Goal: Find specific page/section: Find specific page/section

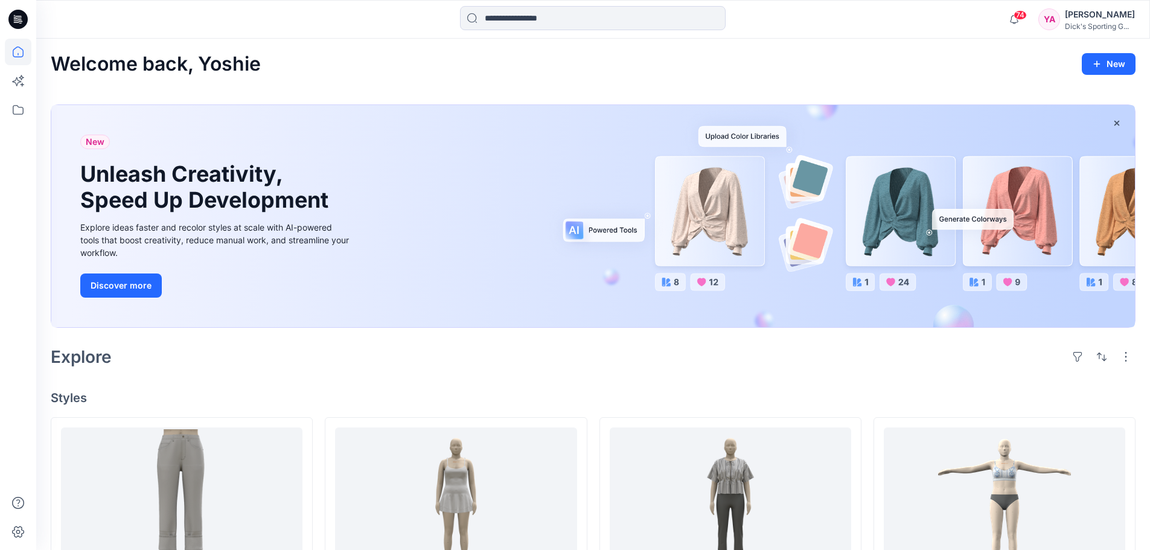
scroll to position [242, 0]
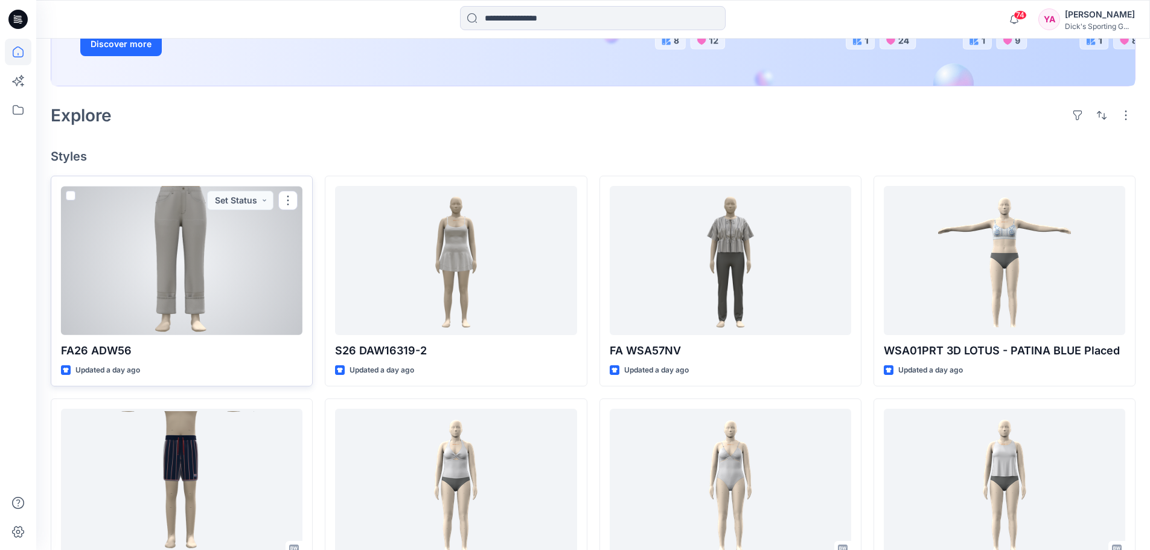
click at [174, 228] on div at bounding box center [182, 260] width 242 height 149
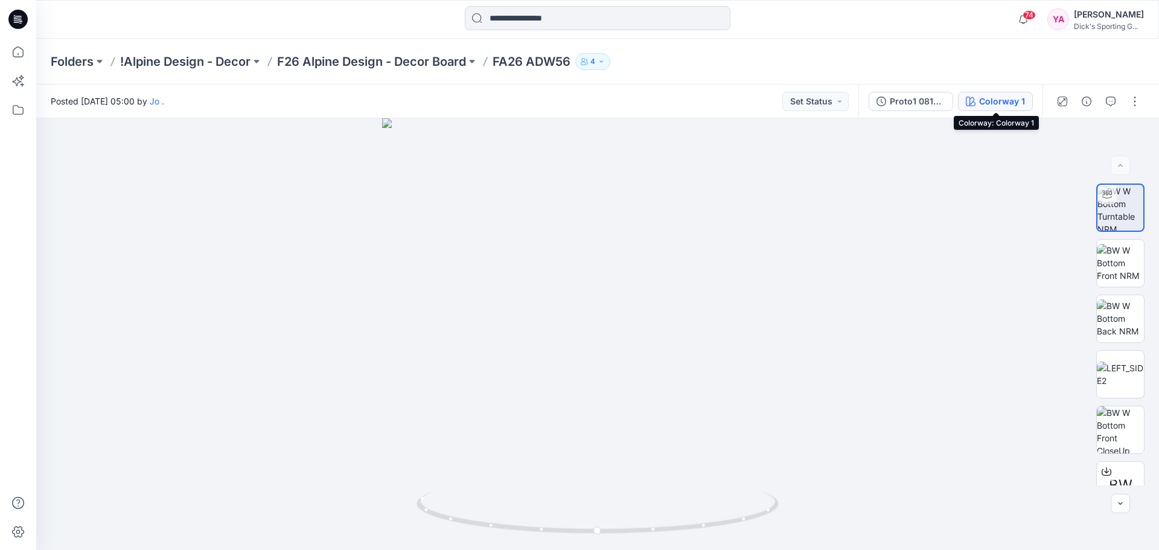
click at [985, 100] on div "Colorway 1" at bounding box center [1002, 101] width 46 height 13
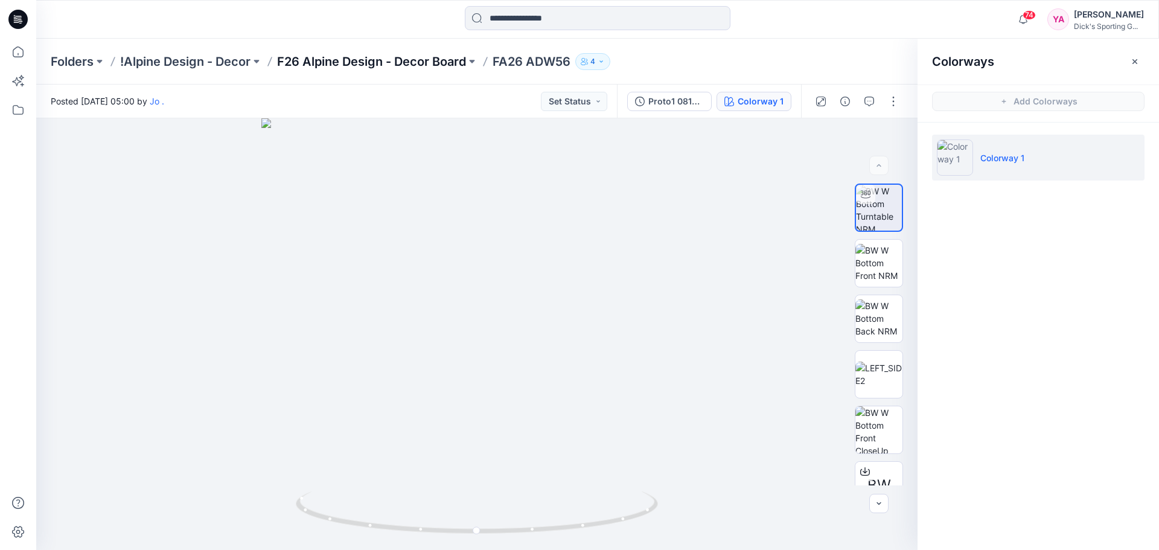
click at [394, 65] on p "F26 Alpine Design - Decor Board" at bounding box center [371, 61] width 189 height 17
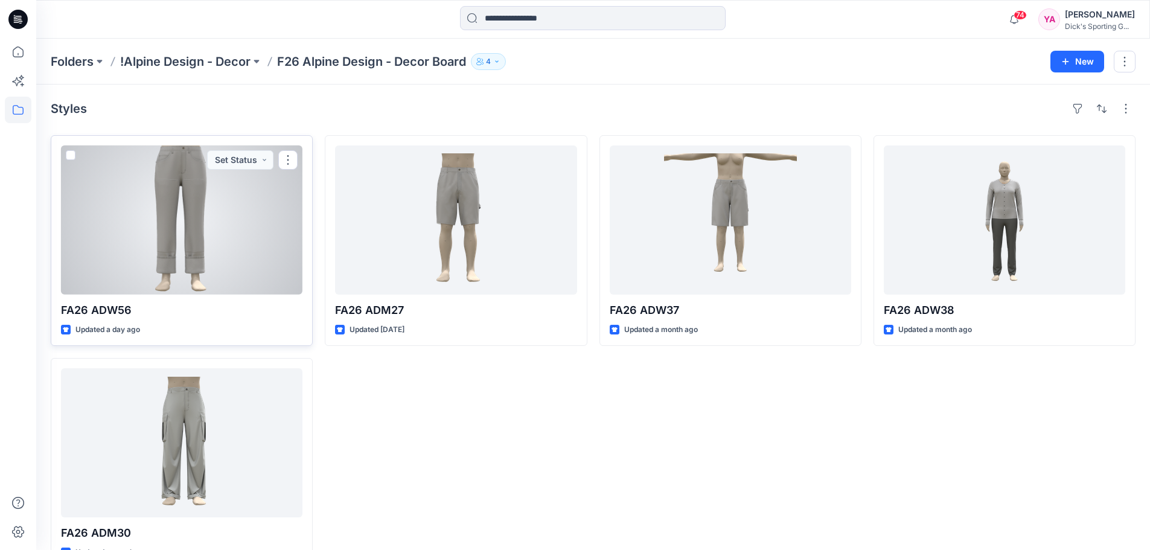
click at [71, 153] on span at bounding box center [71, 155] width 10 height 10
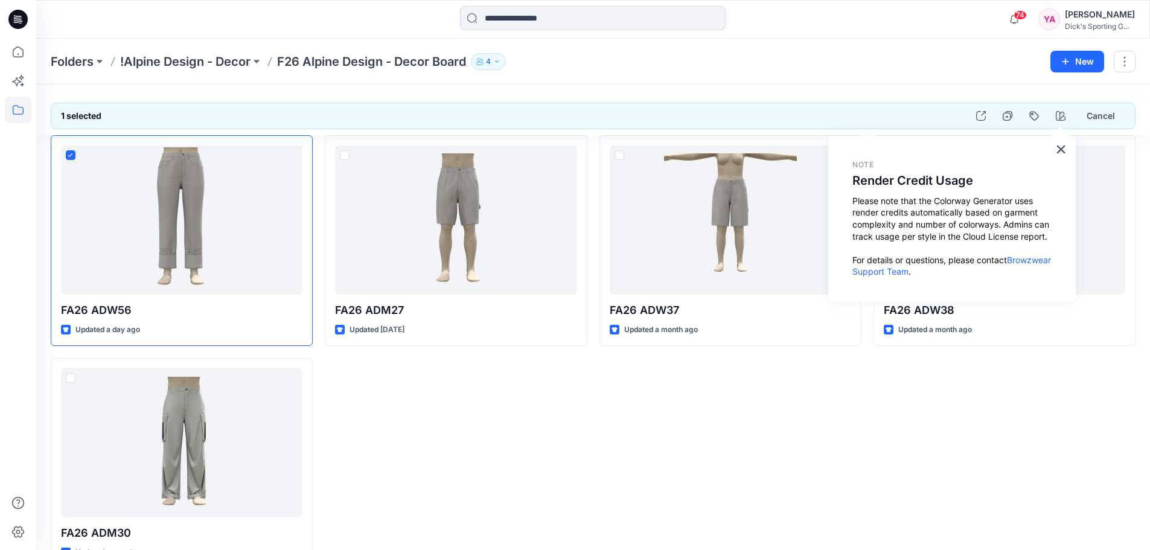
click at [737, 450] on div "FA26 ADW37 Updated a month ago" at bounding box center [731, 352] width 262 height 434
click at [785, 405] on div "FA26 ADW37 Updated a month ago" at bounding box center [731, 352] width 262 height 434
click at [1058, 117] on icon "button" at bounding box center [1061, 116] width 10 height 10
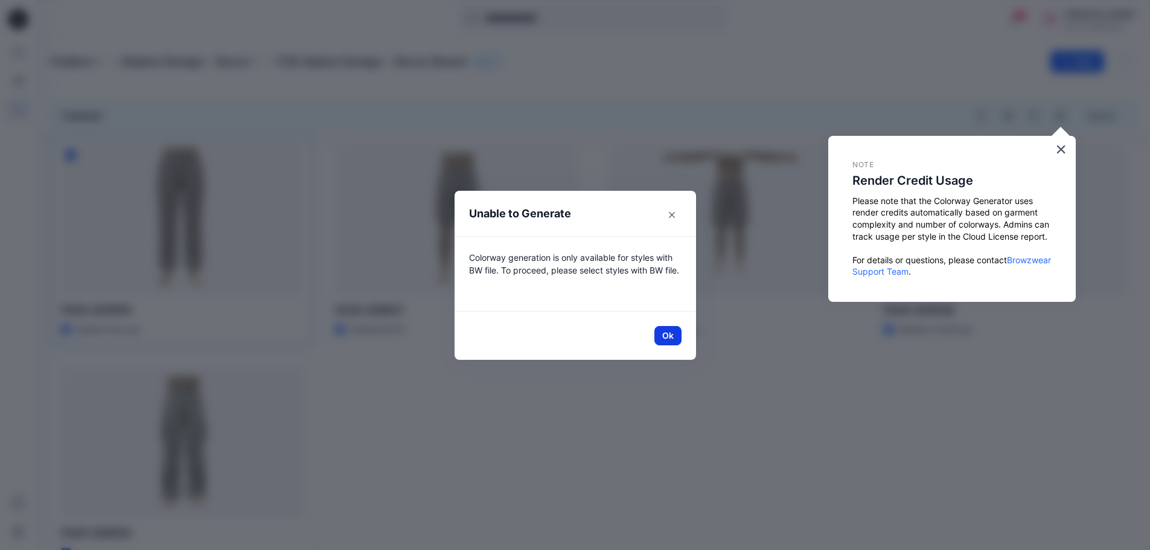
click at [676, 331] on button "Ok" at bounding box center [668, 335] width 27 height 19
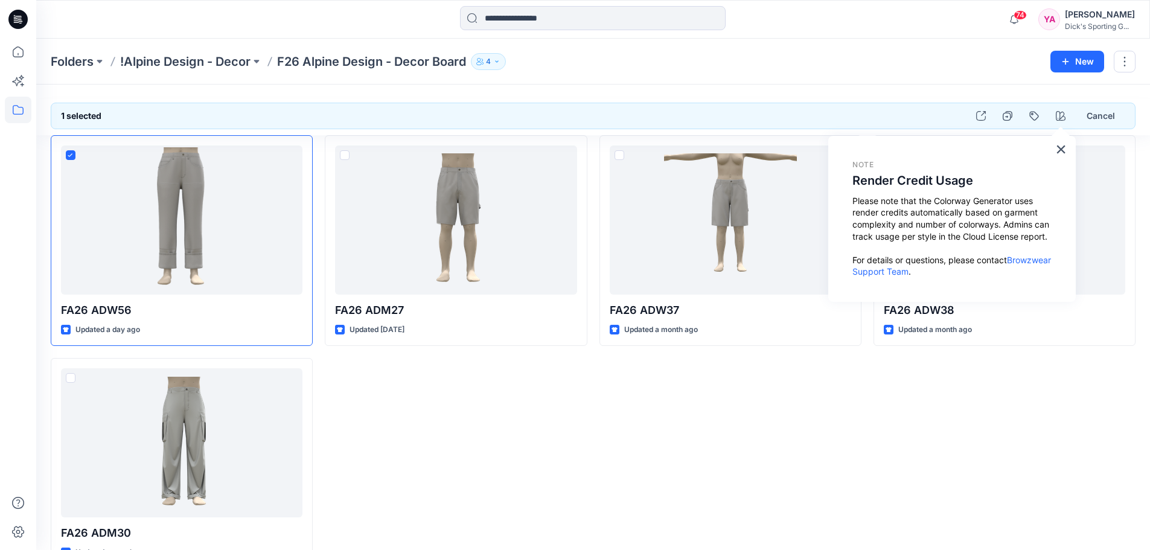
click at [706, 376] on div "FA26 ADW37 Updated a month ago" at bounding box center [731, 352] width 262 height 434
click at [1062, 147] on button "×" at bounding box center [1060, 148] width 11 height 19
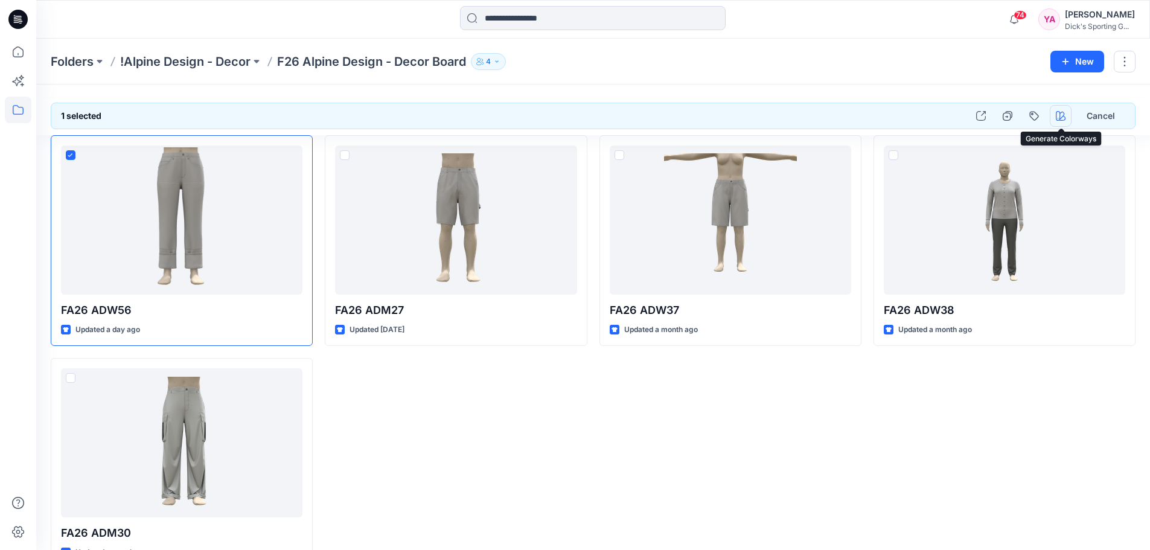
click at [1061, 118] on icon "button" at bounding box center [1061, 116] width 10 height 10
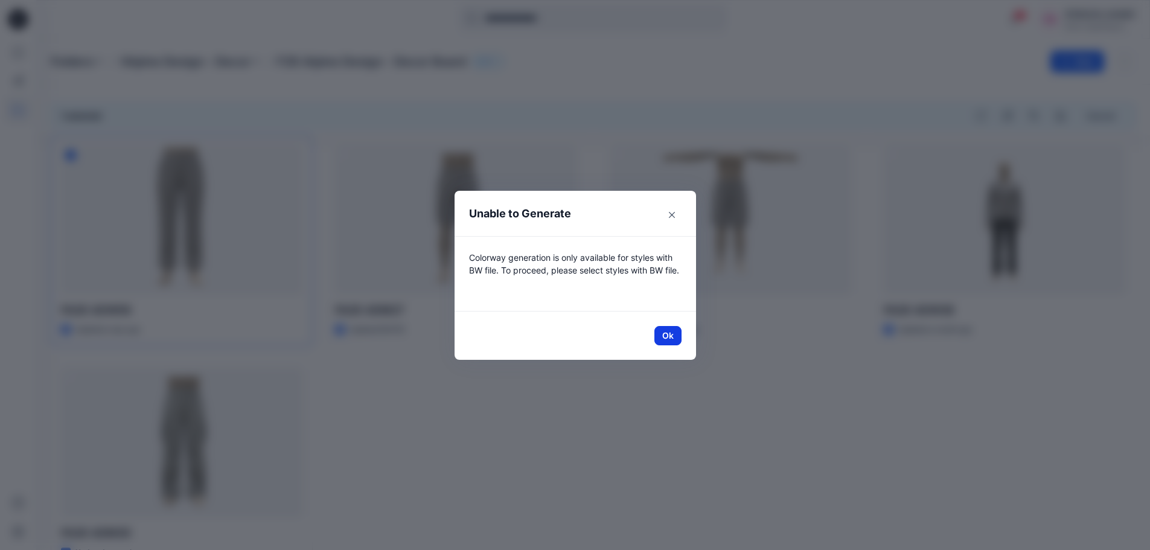
click at [674, 333] on button "Ok" at bounding box center [668, 335] width 27 height 19
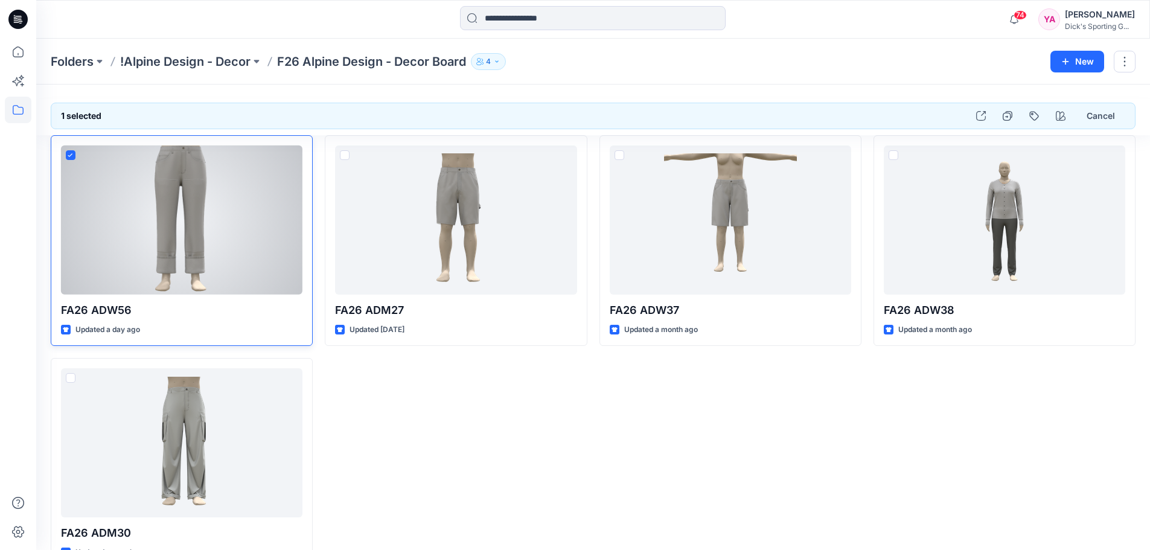
click at [239, 206] on div at bounding box center [182, 220] width 242 height 149
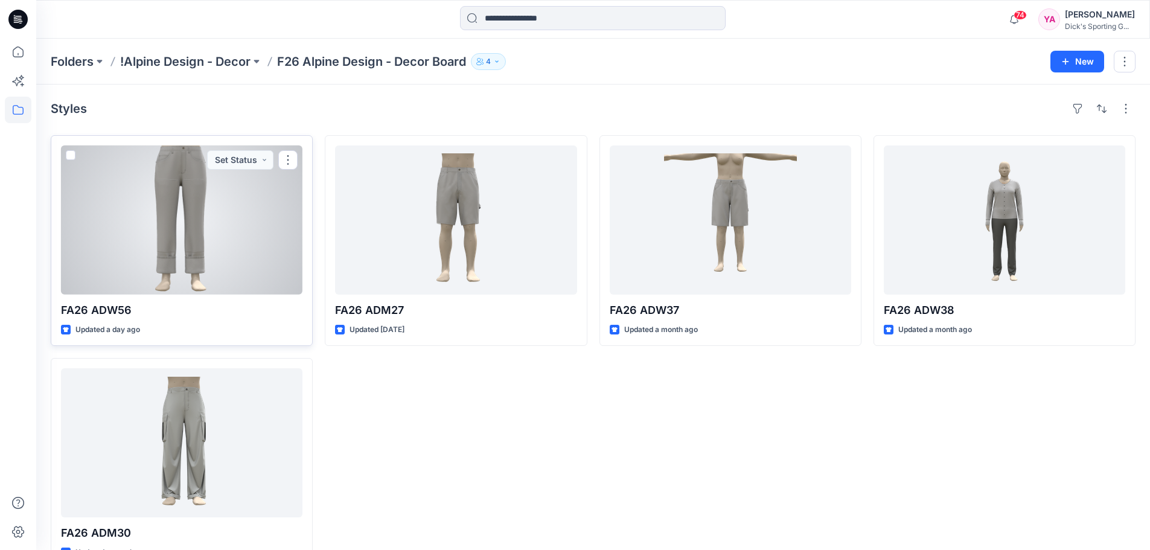
click at [69, 153] on span at bounding box center [71, 155] width 10 height 10
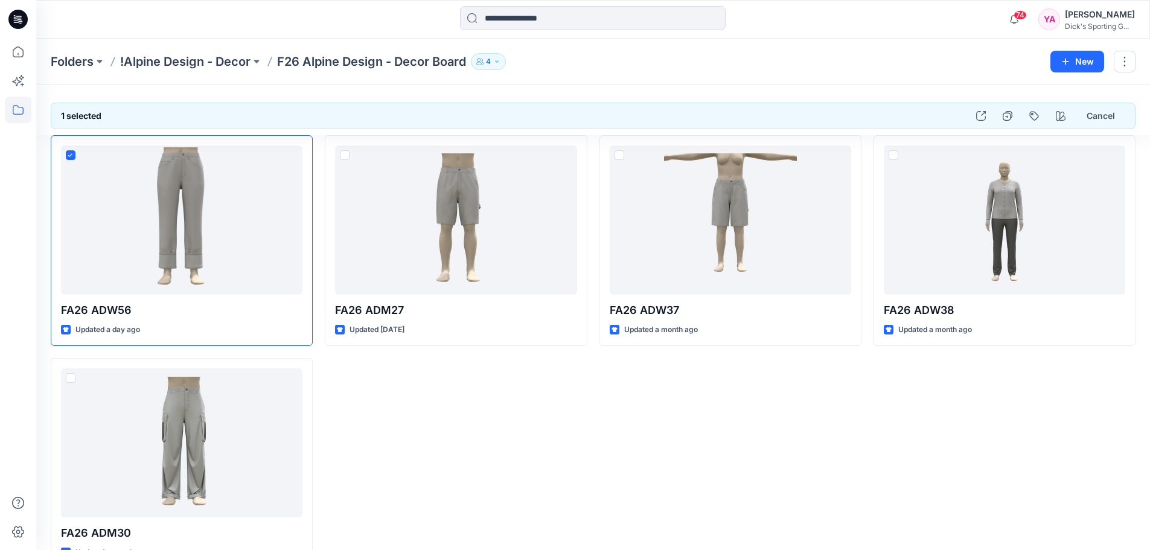
click at [501, 437] on div "FA26 ADM27 Updated [DATE]" at bounding box center [456, 352] width 262 height 434
click at [1063, 114] on icon "button" at bounding box center [1061, 116] width 10 height 10
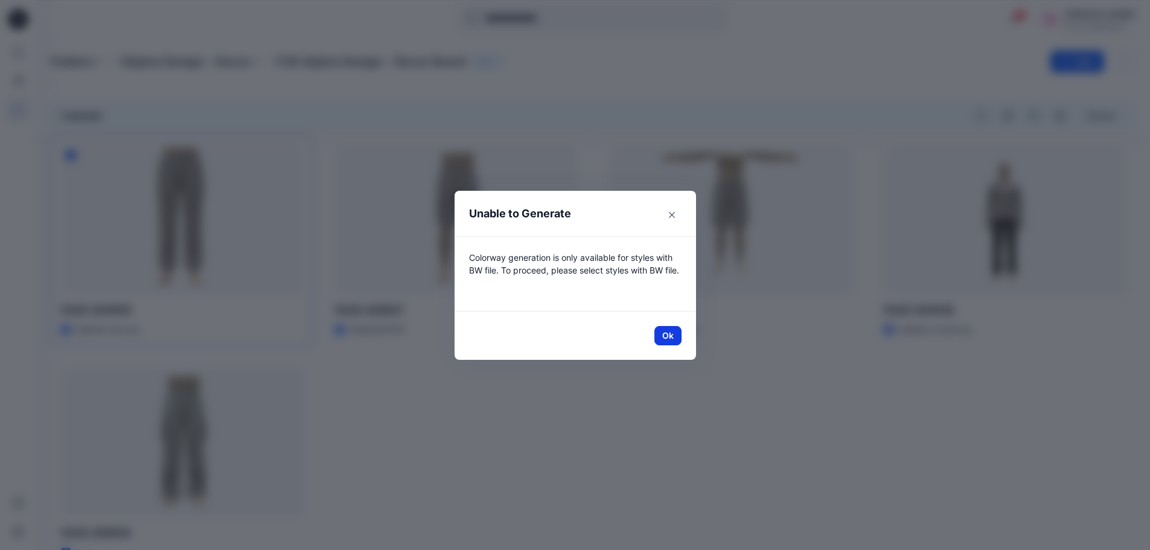
click at [672, 328] on button "Ok" at bounding box center [668, 335] width 27 height 19
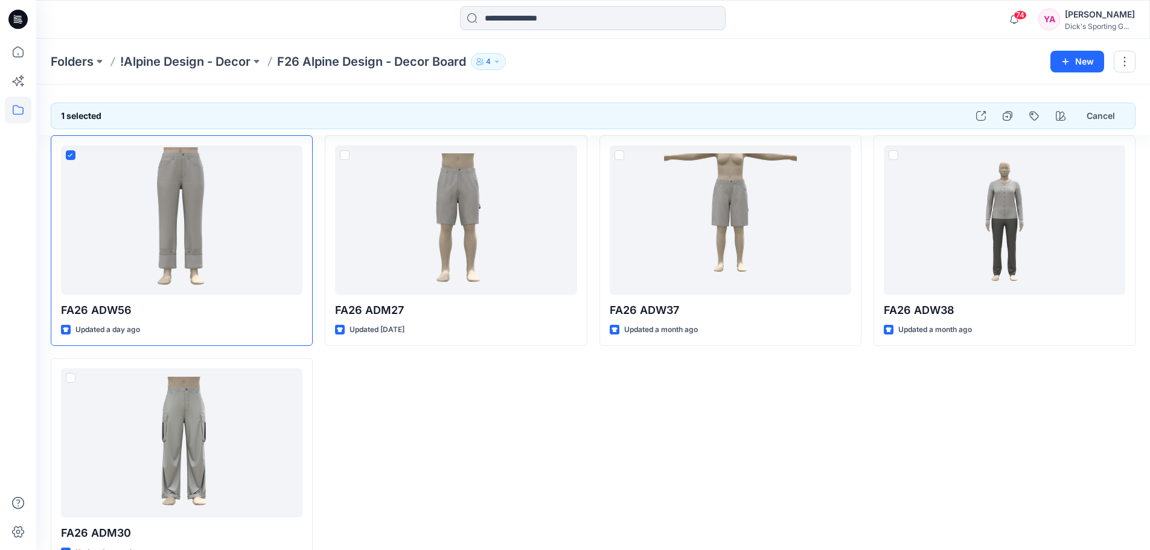
click at [676, 395] on div "FA26 ADW37 Updated a month ago" at bounding box center [731, 352] width 262 height 434
click at [1120, 60] on button "button" at bounding box center [1125, 62] width 22 height 22
click at [1084, 444] on div "FA26 ADW38 Updated a month ago" at bounding box center [1005, 352] width 262 height 434
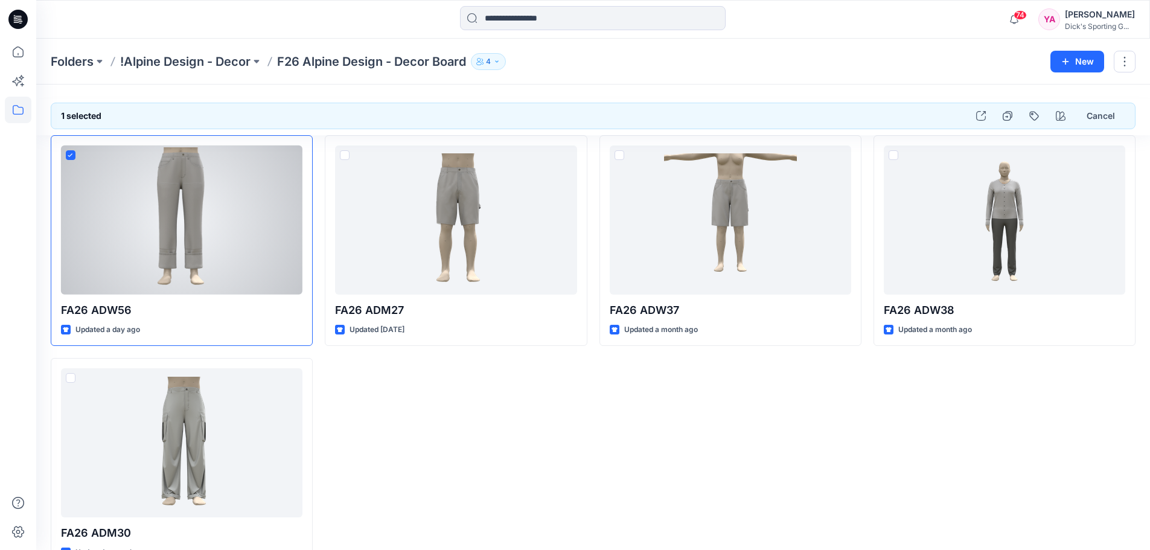
drag, startPoint x: 252, startPoint y: 284, endPoint x: 206, endPoint y: 134, distance: 157.0
click at [206, 134] on div at bounding box center [593, 134] width 1114 height 2
click at [222, 159] on div at bounding box center [182, 220] width 242 height 149
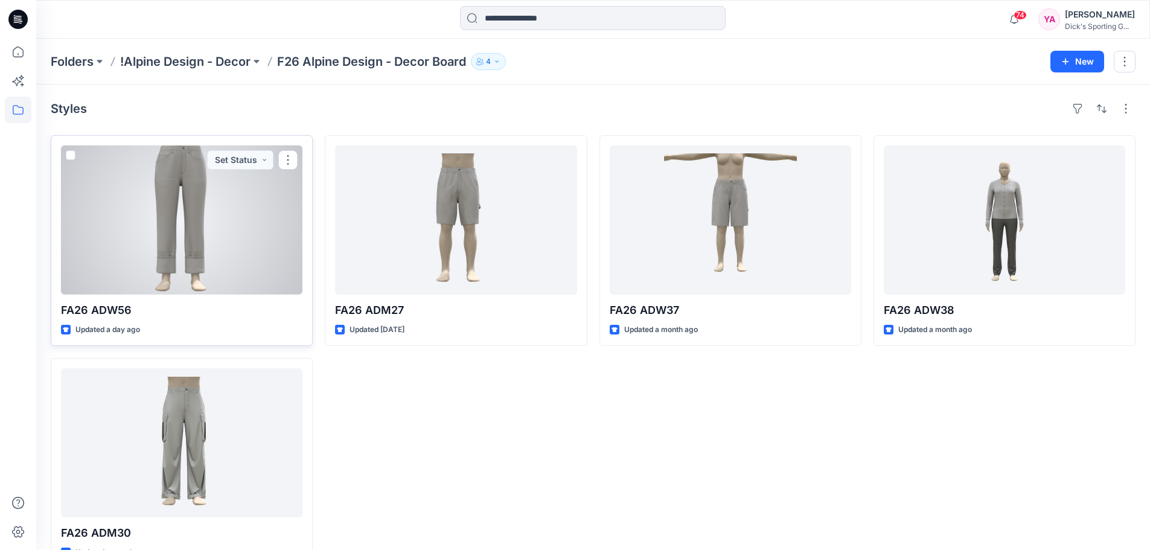
click at [181, 229] on div at bounding box center [182, 220] width 242 height 149
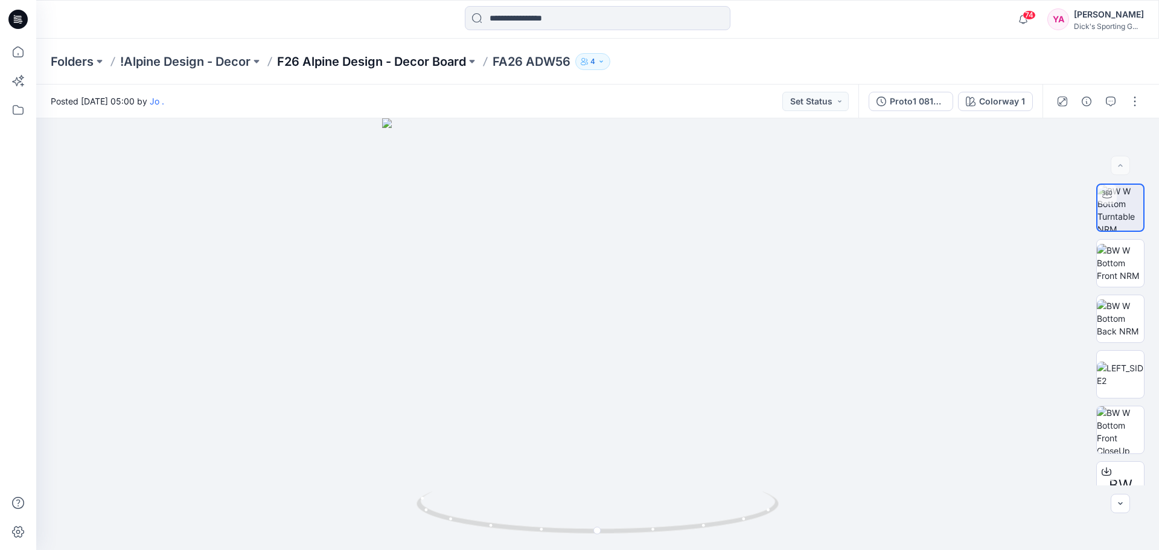
click at [394, 62] on p "F26 Alpine Design - Decor Board" at bounding box center [371, 61] width 189 height 17
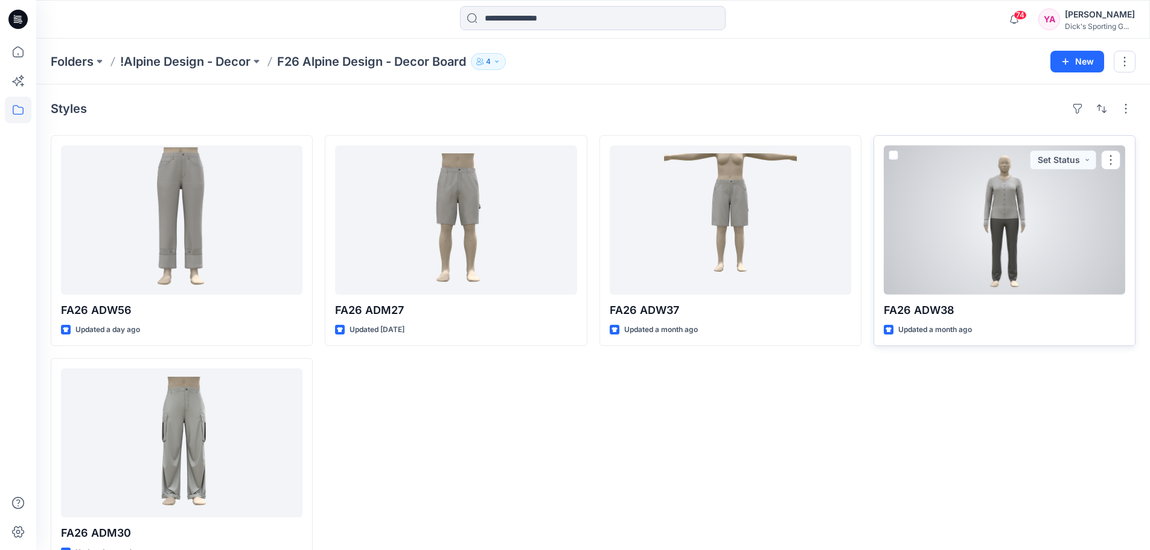
click at [968, 223] on div at bounding box center [1005, 220] width 242 height 149
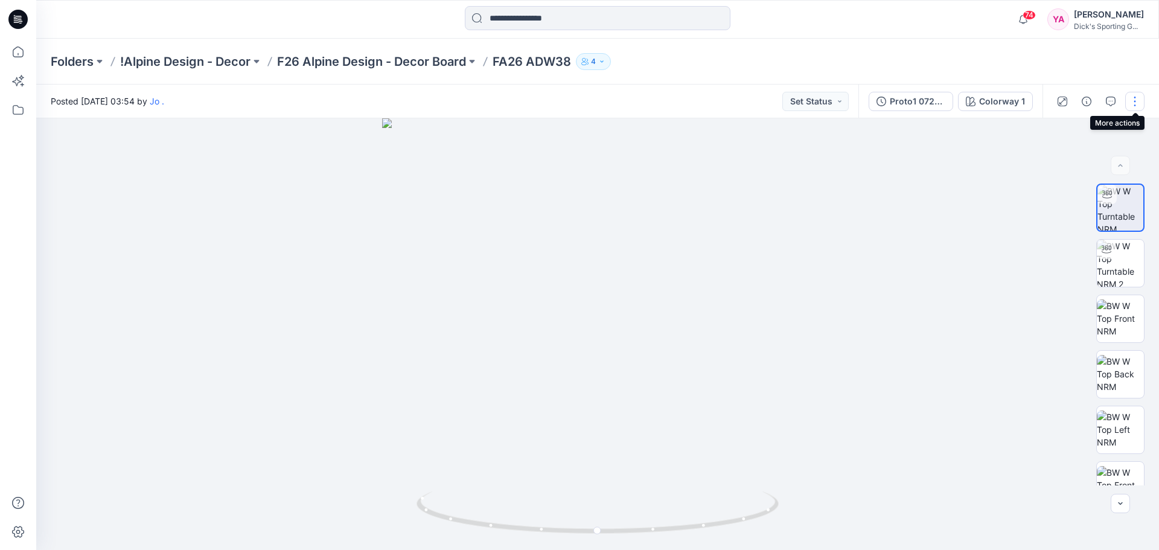
click at [1132, 104] on button "button" at bounding box center [1134, 101] width 19 height 19
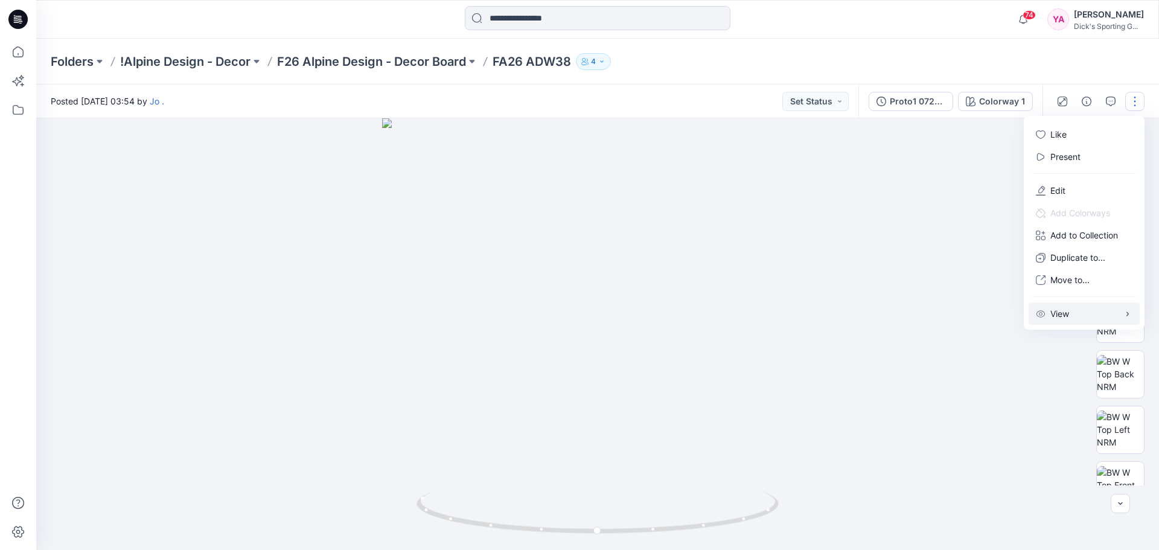
click at [1123, 315] on icon "button" at bounding box center [1128, 314] width 10 height 10
click at [938, 236] on div at bounding box center [597, 334] width 1123 height 432
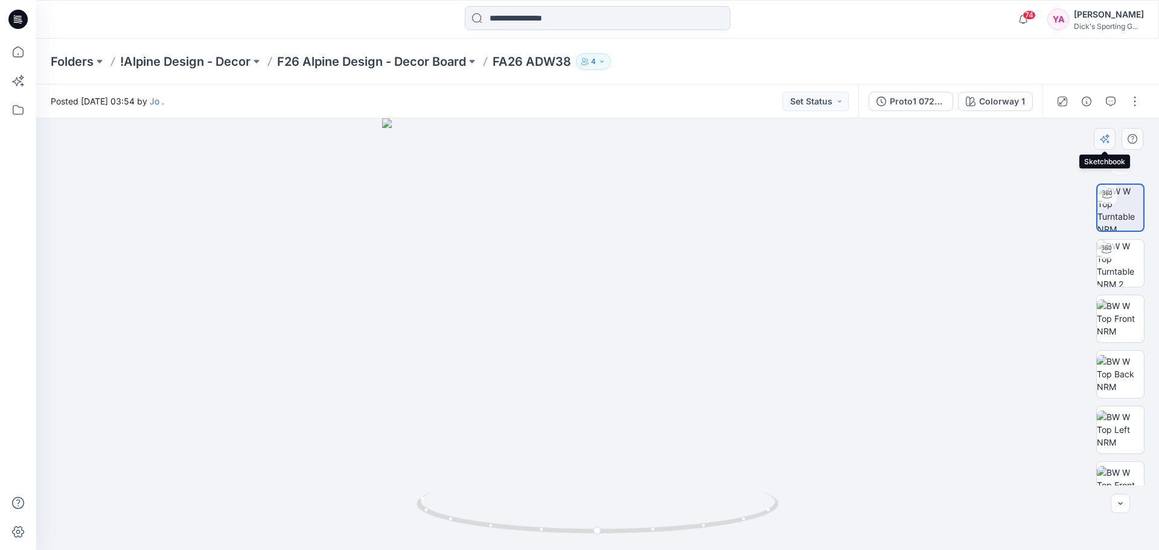
click at [1104, 140] on icon "button" at bounding box center [1105, 139] width 10 height 10
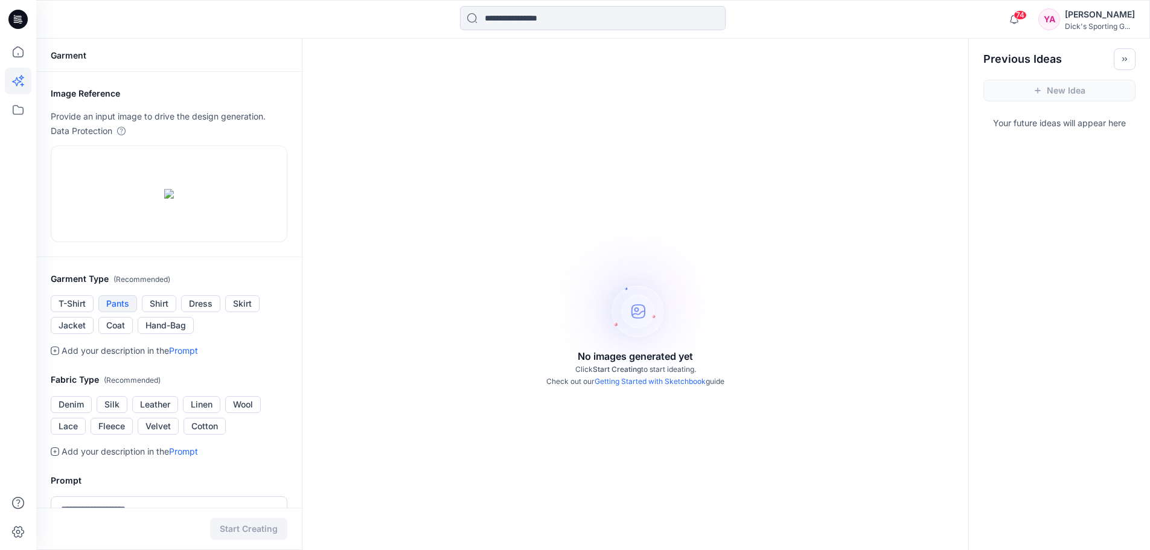
click at [123, 312] on button "Pants" at bounding box center [117, 303] width 39 height 17
click at [24, 48] on icon at bounding box center [18, 52] width 27 height 27
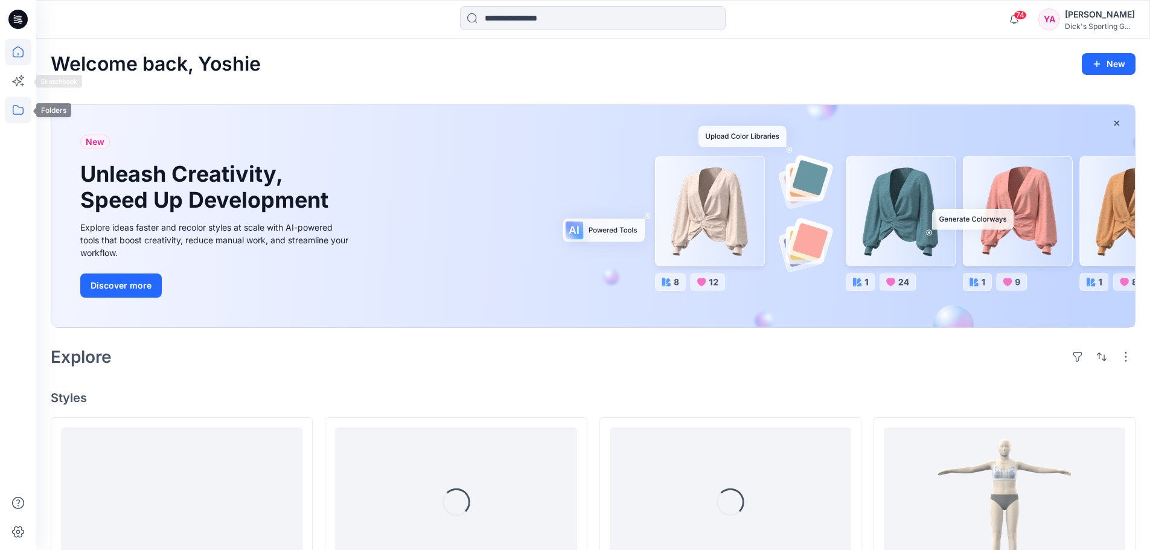
click at [14, 108] on icon at bounding box center [18, 110] width 27 height 27
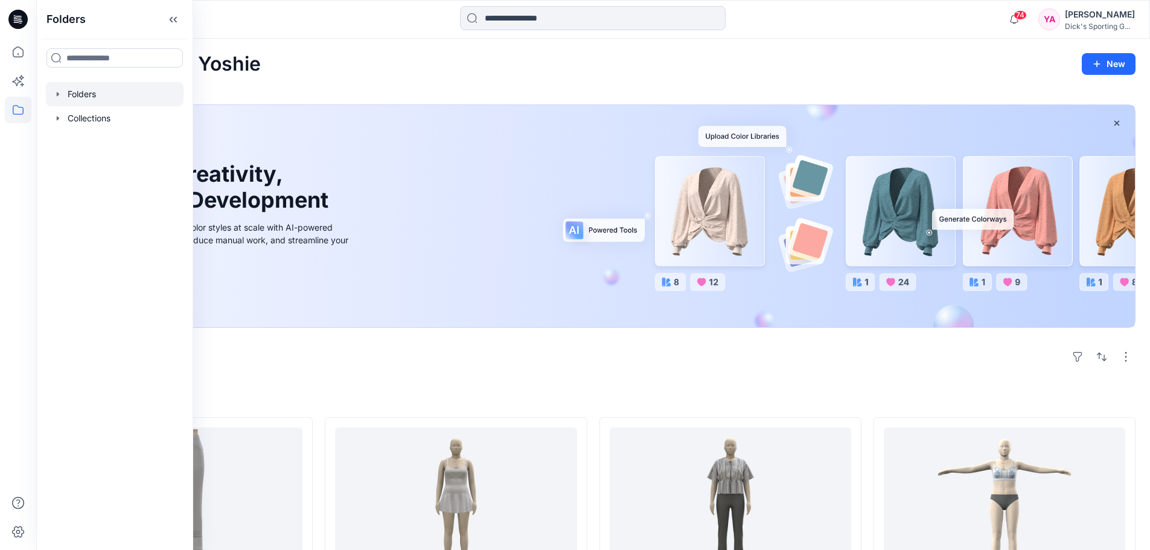
click at [129, 94] on div at bounding box center [115, 94] width 138 height 24
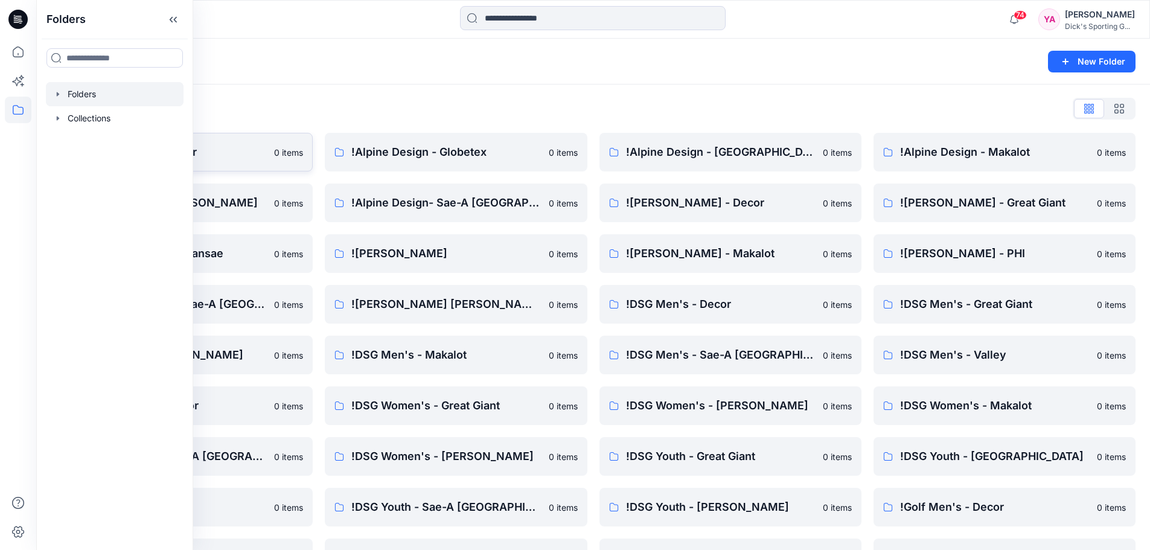
click at [266, 137] on link "!Alpine Design - Decor 0 items" at bounding box center [182, 152] width 262 height 39
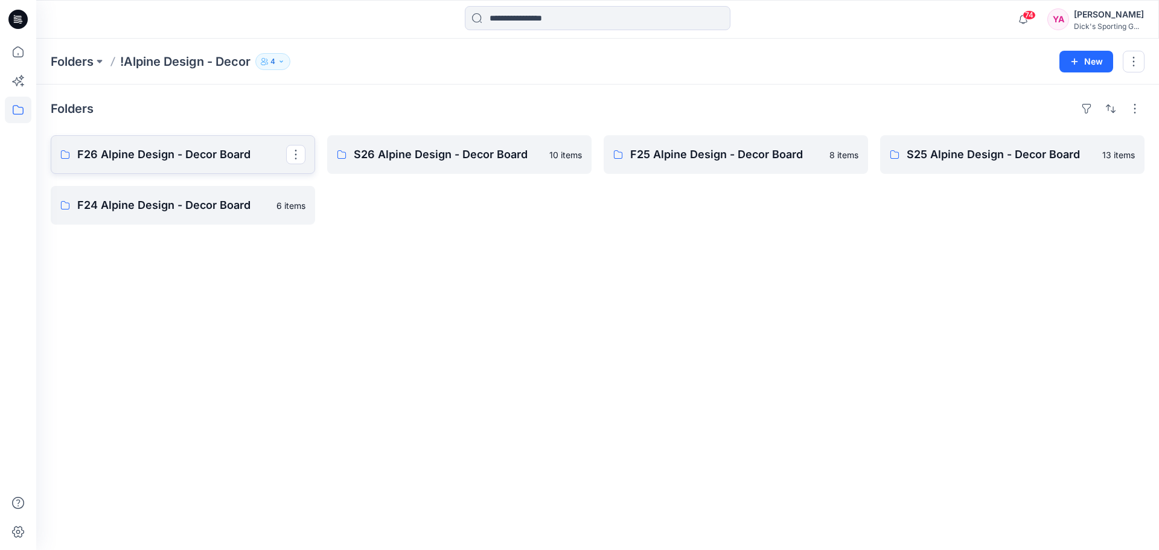
click at [200, 151] on p "F26 Alpine Design - Decor Board" at bounding box center [181, 154] width 209 height 17
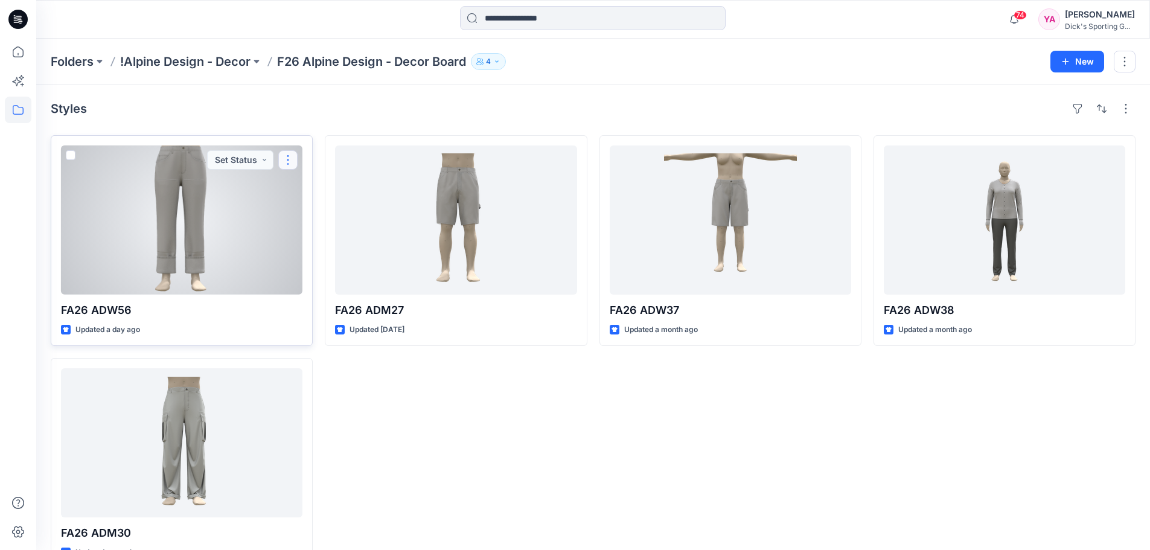
click at [287, 161] on button "button" at bounding box center [287, 159] width 19 height 19
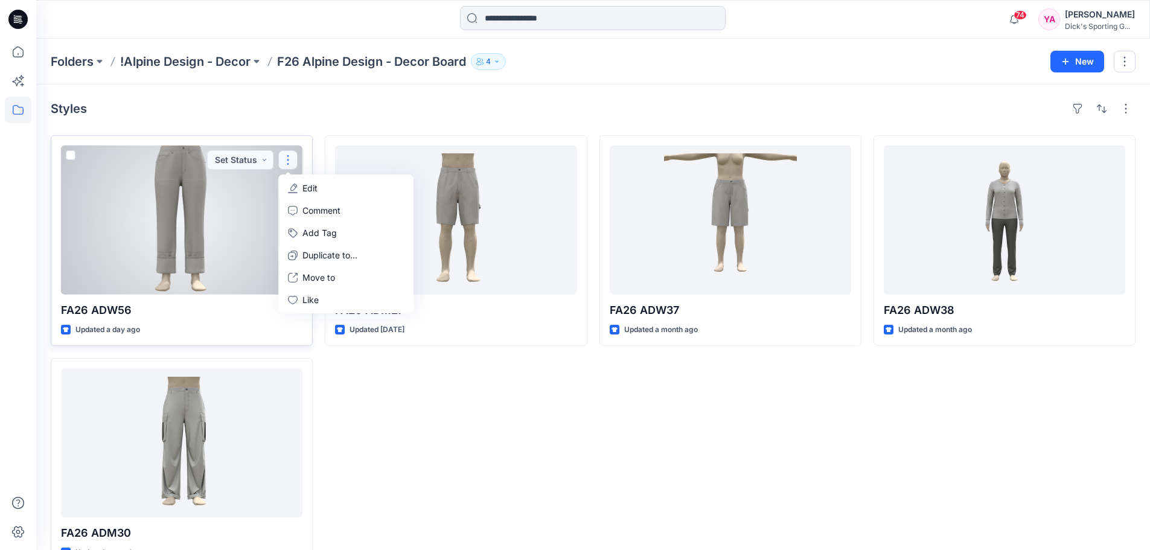
click at [142, 214] on div at bounding box center [182, 220] width 242 height 149
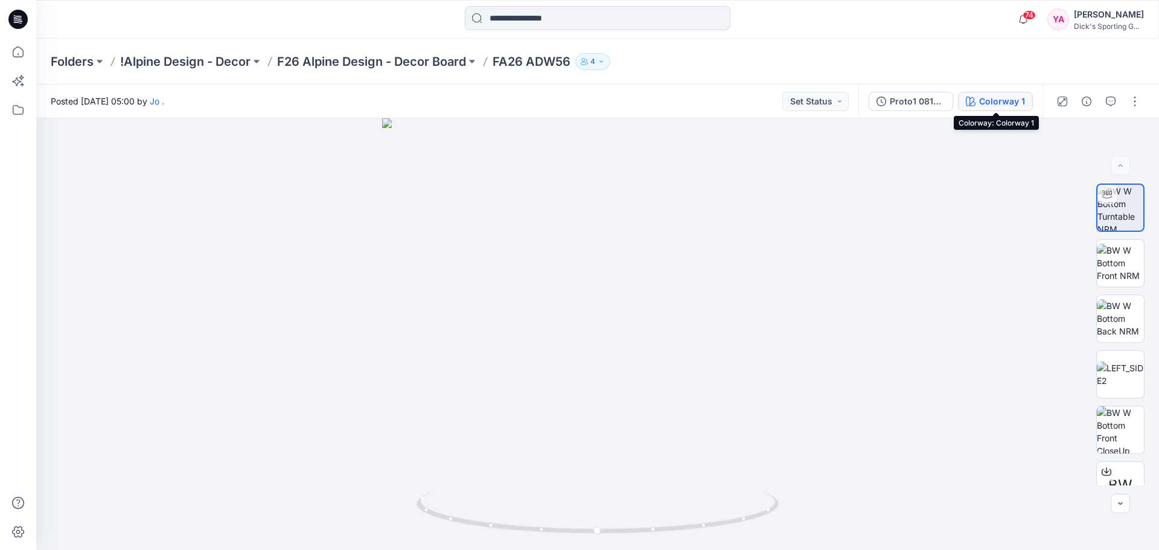
click at [1008, 106] on div "Colorway 1" at bounding box center [1002, 101] width 46 height 13
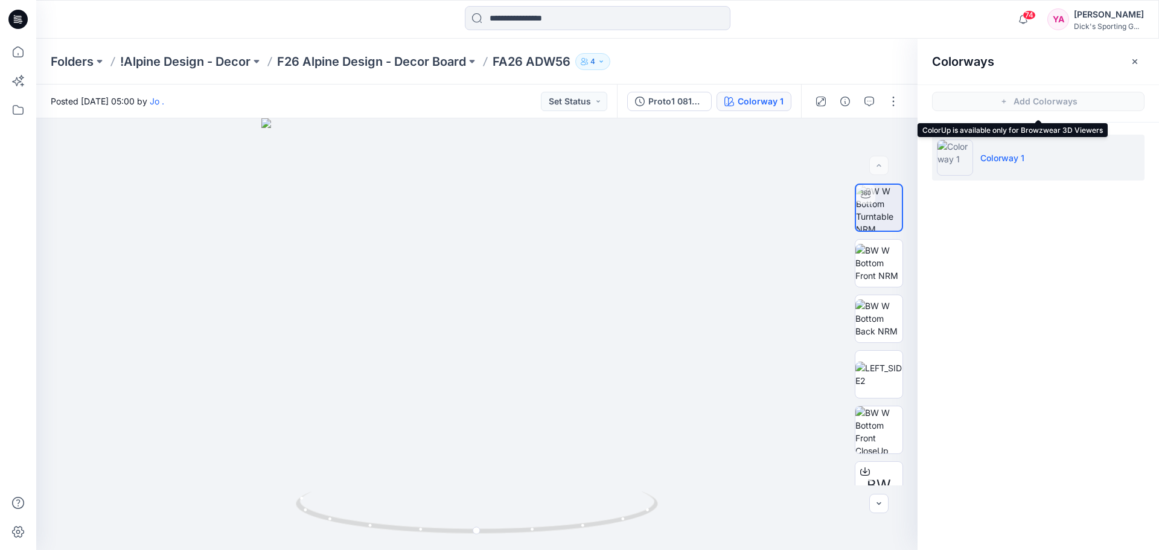
click at [1017, 104] on span "Add Colorways" at bounding box center [1039, 102] width 242 height 34
click at [1011, 156] on p "Colorway 1" at bounding box center [1003, 158] width 44 height 13
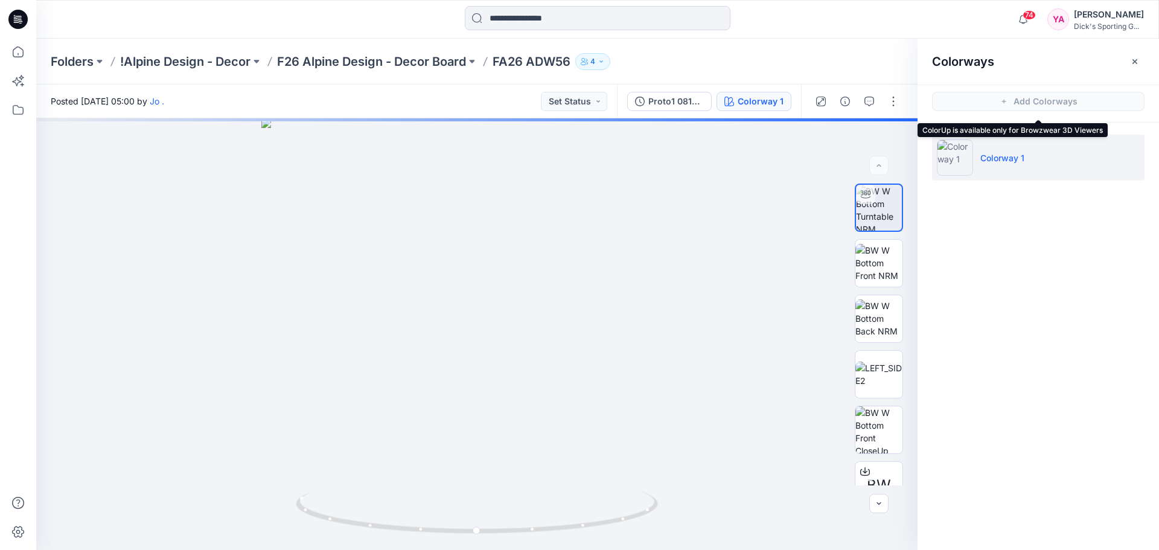
drag, startPoint x: 990, startPoint y: 88, endPoint x: 989, endPoint y: 97, distance: 9.1
click at [989, 95] on span "Add Colorways" at bounding box center [1039, 102] width 242 height 34
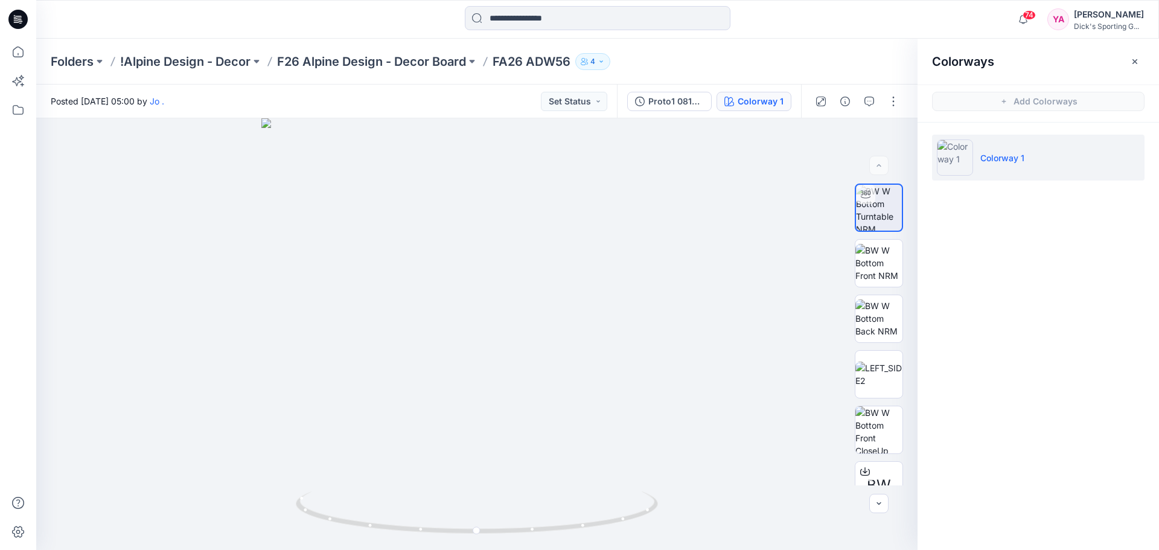
click at [989, 103] on span "Add Colorways" at bounding box center [1039, 102] width 242 height 34
drag, startPoint x: 989, startPoint y: 103, endPoint x: 633, endPoint y: 245, distance: 383.1
click at [633, 245] on div at bounding box center [477, 334] width 882 height 432
